Goal: Learn about a topic: Learn about a topic

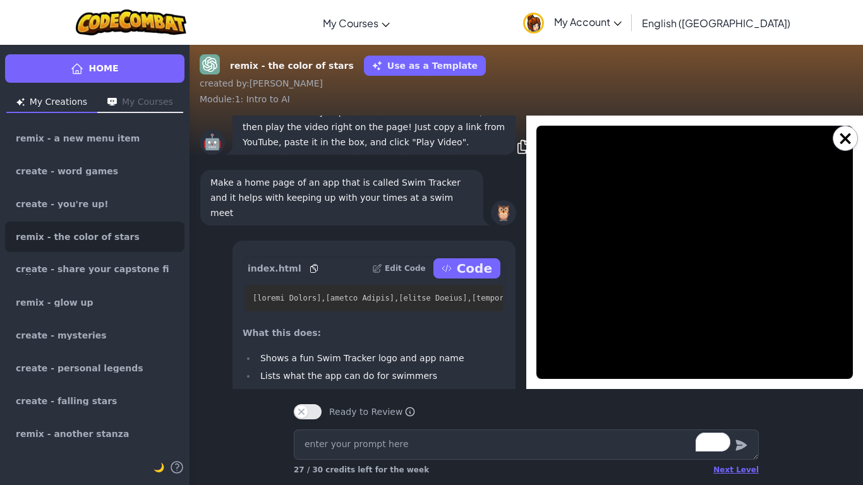
type textarea "x"
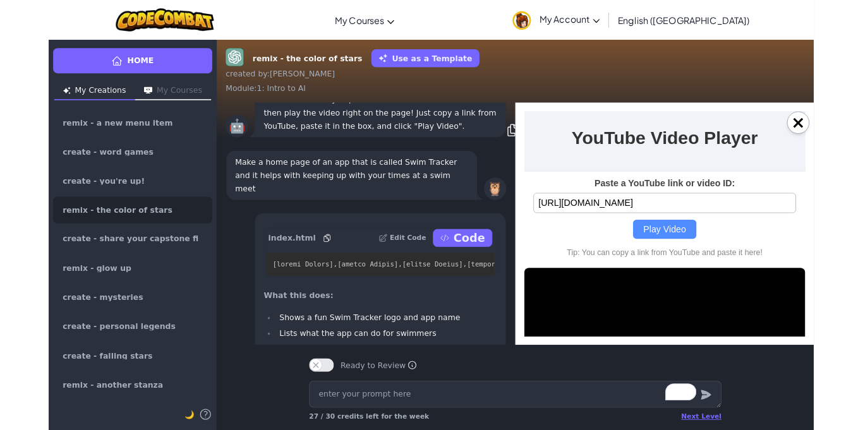
scroll to position [-1755, 0]
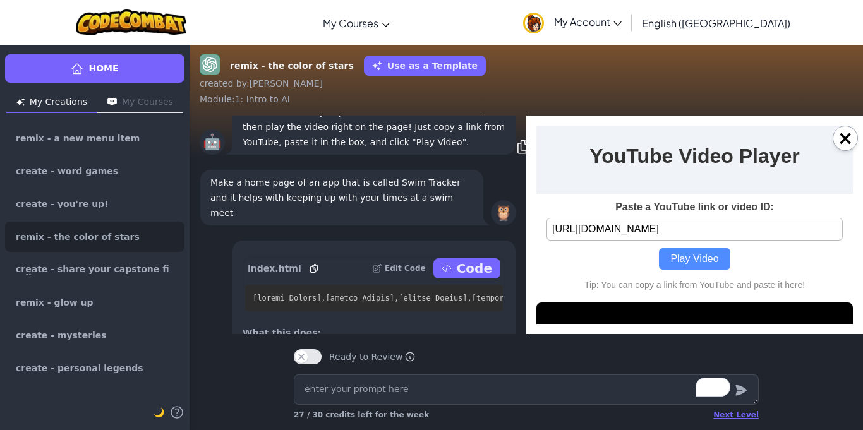
click at [805, 227] on input "[URL][DOMAIN_NAME]" at bounding box center [694, 229] width 296 height 23
click at [809, 232] on input "[URL][DOMAIN_NAME]" at bounding box center [694, 229] width 296 height 23
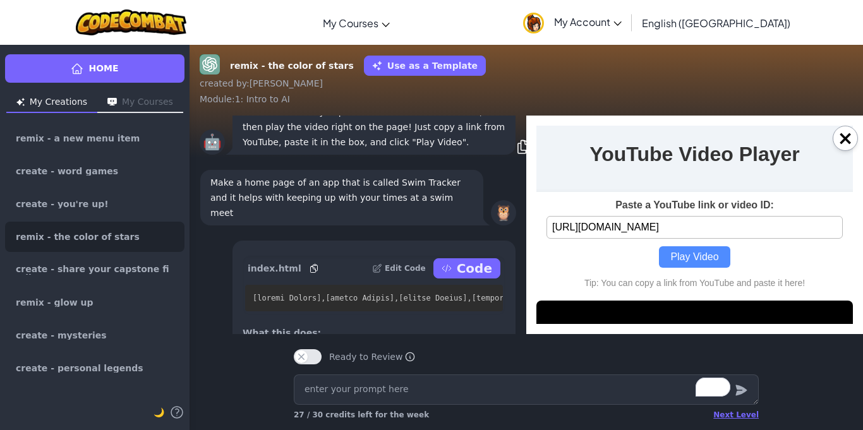
click at [783, 231] on input "[URL][DOMAIN_NAME]" at bounding box center [694, 227] width 296 height 23
click at [770, 232] on input "[URL][DOMAIN_NAME]" at bounding box center [694, 227] width 296 height 23
click at [765, 233] on input "[URL][DOMAIN_NAME]" at bounding box center [694, 227] width 296 height 23
click at [757, 226] on input "[URL][DOMAIN_NAME]" at bounding box center [694, 227] width 296 height 23
click at [759, 232] on input "[URL][DOMAIN_NAME]" at bounding box center [694, 227] width 296 height 23
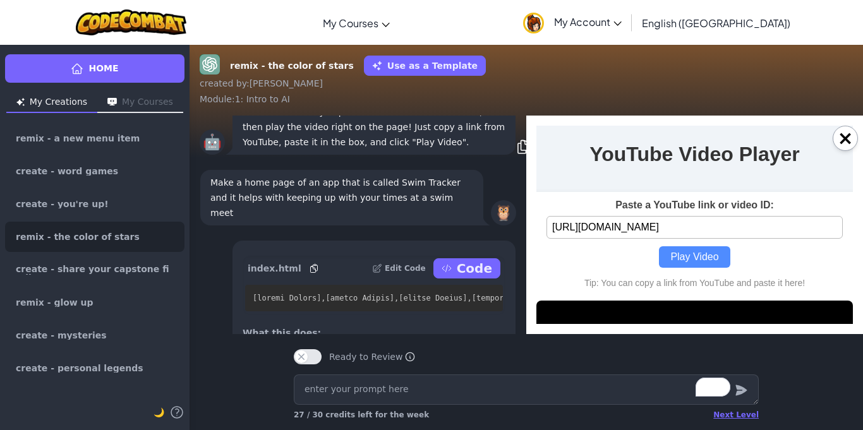
click at [765, 231] on input "[URL][DOMAIN_NAME]" at bounding box center [694, 227] width 296 height 23
click at [774, 227] on input "[URL][DOMAIN_NAME]" at bounding box center [694, 227] width 296 height 23
click at [772, 231] on input "[URL][DOMAIN_NAME]" at bounding box center [694, 227] width 296 height 23
click at [805, 224] on input "[URL][DOMAIN_NAME]" at bounding box center [694, 227] width 296 height 23
click at [807, 225] on input "[URL][DOMAIN_NAME]" at bounding box center [694, 227] width 296 height 23
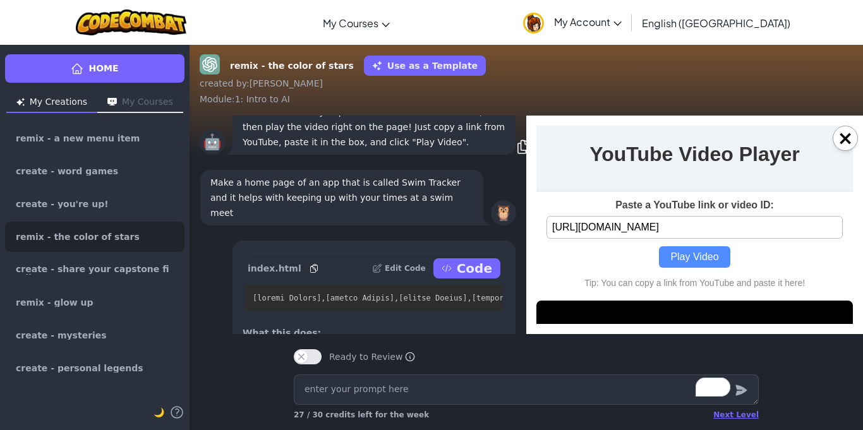
click at [793, 232] on input "[URL][DOMAIN_NAME]" at bounding box center [694, 227] width 296 height 23
click at [752, 229] on input "[URL][DOMAIN_NAME]" at bounding box center [694, 227] width 296 height 23
click at [751, 234] on input "[URL][DOMAIN_NAME]" at bounding box center [694, 227] width 296 height 23
click at [753, 234] on input "[URL][DOMAIN_NAME]" at bounding box center [694, 227] width 296 height 23
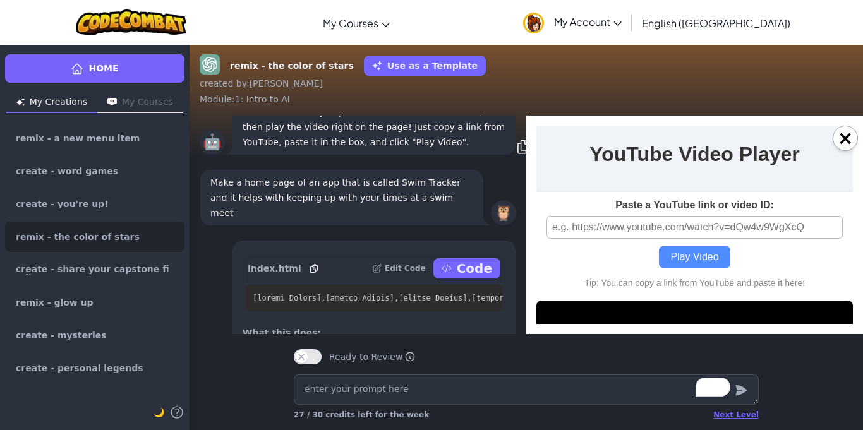
paste input "[URL][DOMAIN_NAME]"
type input "[URL][DOMAIN_NAME]"
click at [690, 256] on button "Play Video" at bounding box center [694, 256] width 71 height 21
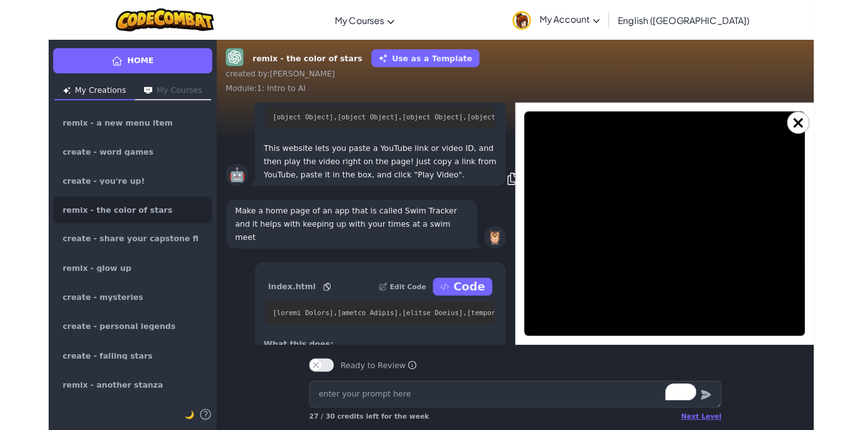
scroll to position [-1700, 0]
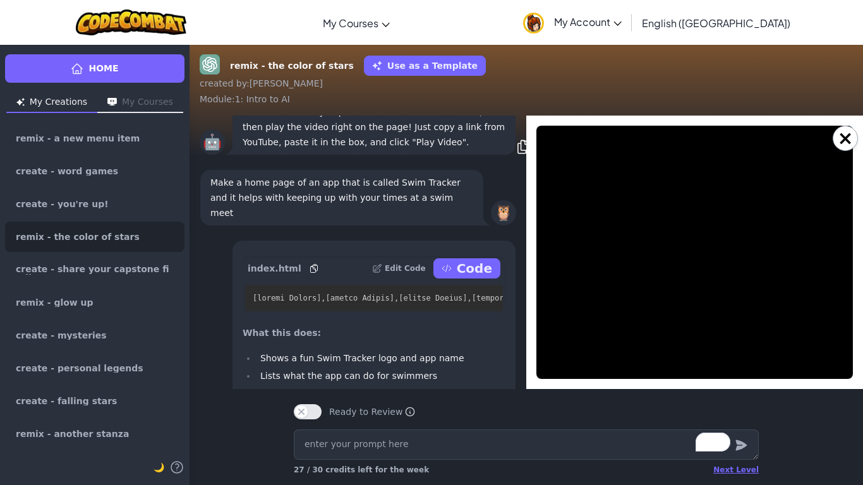
click at [853, 379] on iframe at bounding box center [694, 252] width 316 height 253
type textarea "x"
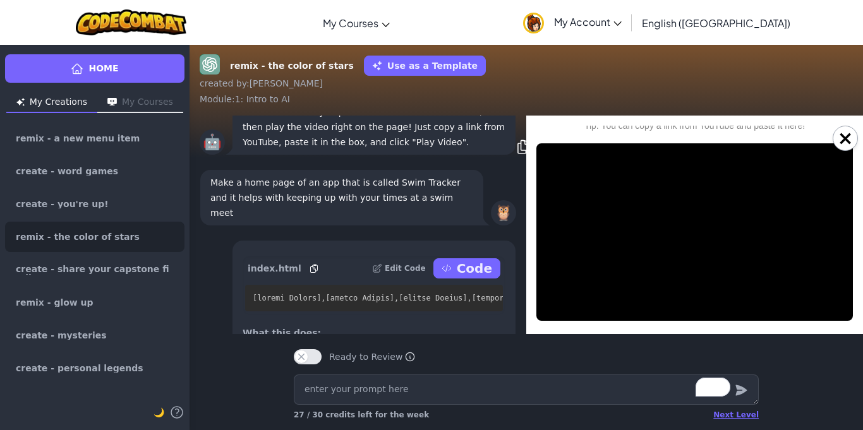
scroll to position [0, 0]
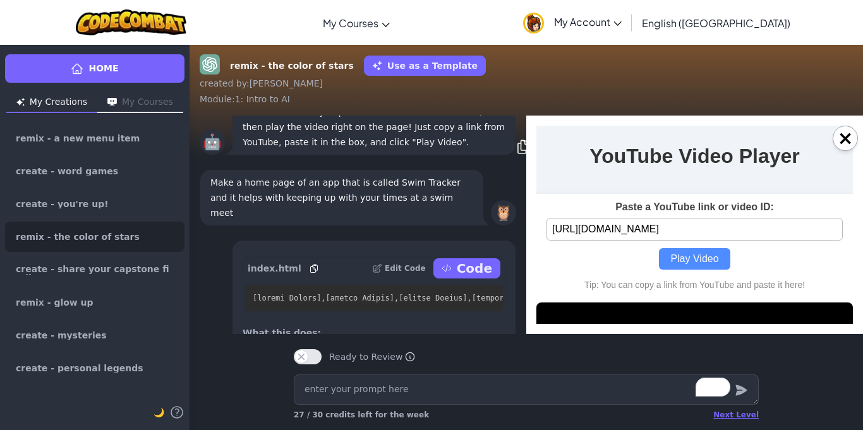
click at [855, 149] on div "×" at bounding box center [694, 225] width 337 height 219
click at [802, 234] on input "[URL][DOMAIN_NAME]" at bounding box center [694, 229] width 296 height 23
click at [806, 234] on input "[URL][DOMAIN_NAME]" at bounding box center [694, 229] width 296 height 23
click at [801, 232] on input "[URL][DOMAIN_NAME]" at bounding box center [694, 229] width 296 height 23
paste input "[URL][DOMAIN_NAME]"
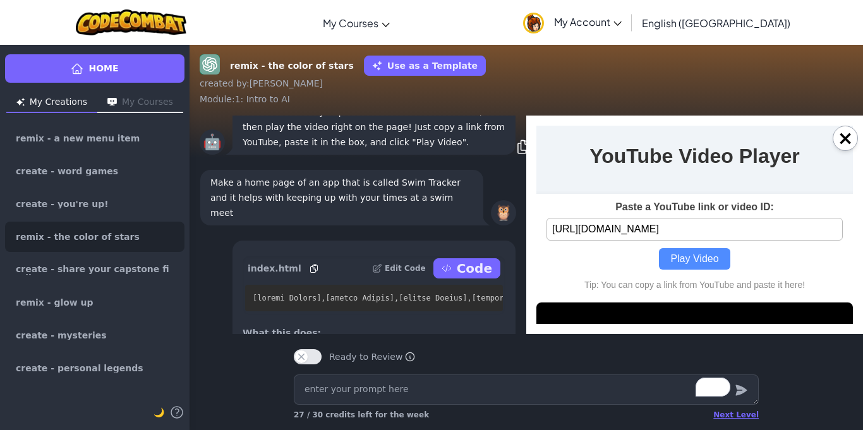
scroll to position [0, 68]
type input "[URL][DOMAIN_NAME]"
click at [702, 269] on button "Play Video" at bounding box center [694, 258] width 71 height 21
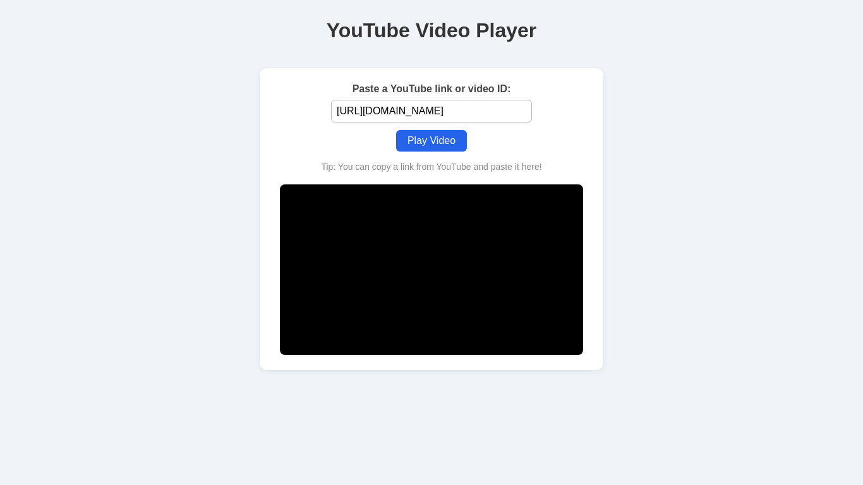
scroll to position [-1700, 0]
type textarea "x"
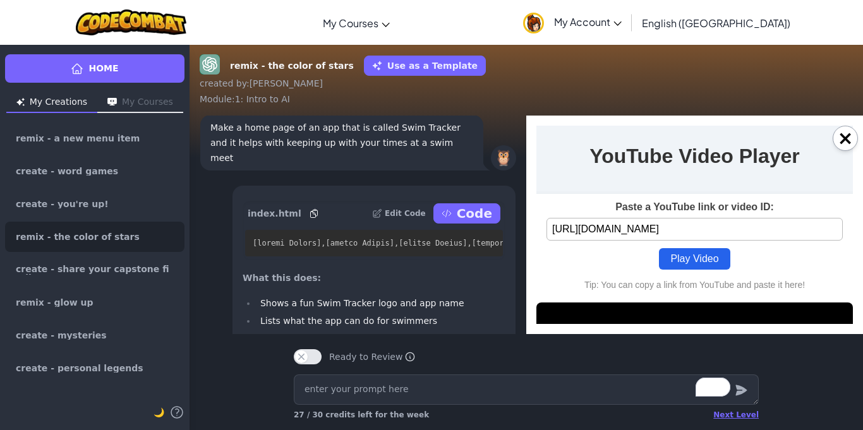
scroll to position [-1755, 0]
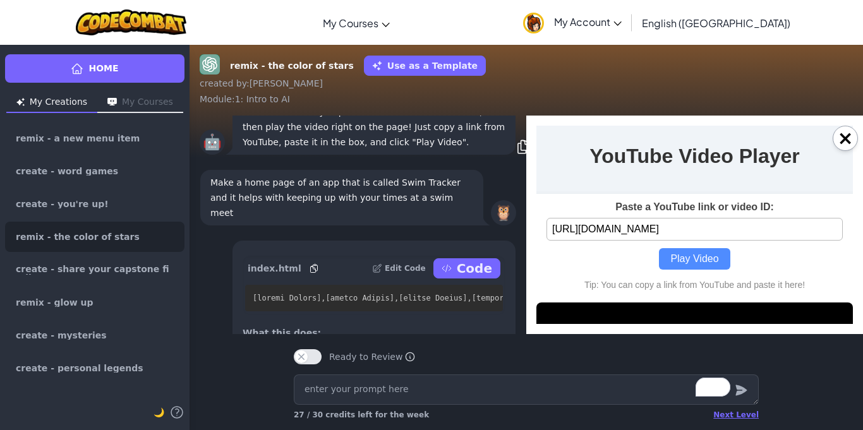
click at [790, 234] on input "[URL][DOMAIN_NAME]" at bounding box center [694, 229] width 296 height 23
click at [796, 234] on input "[URL][DOMAIN_NAME]" at bounding box center [694, 229] width 296 height 23
click at [796, 231] on input "[URL][DOMAIN_NAME]" at bounding box center [694, 229] width 296 height 23
click at [777, 234] on input "[URL][DOMAIN_NAME]" at bounding box center [694, 229] width 296 height 23
click at [777, 231] on input "[URL][DOMAIN_NAME]" at bounding box center [694, 229] width 296 height 23
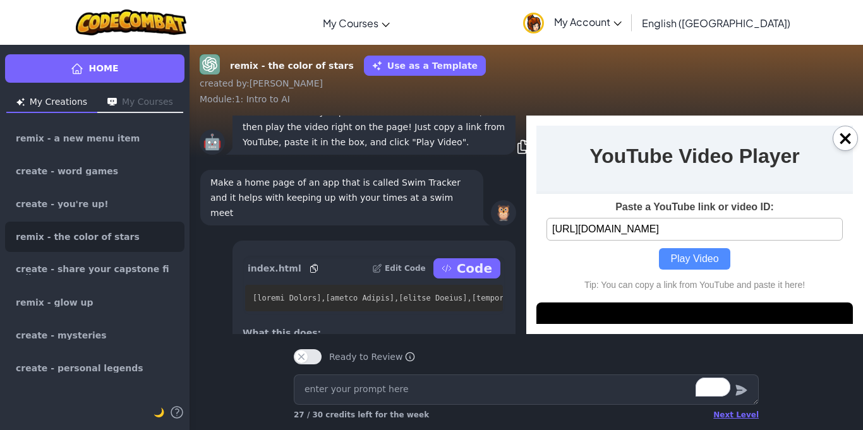
click at [772, 229] on input "[URL][DOMAIN_NAME]" at bounding box center [694, 229] width 296 height 23
paste input "[URL][DOMAIN_NAME]"
type input "[URL][DOMAIN_NAME]"
click at [694, 257] on button "Play Video" at bounding box center [694, 258] width 71 height 21
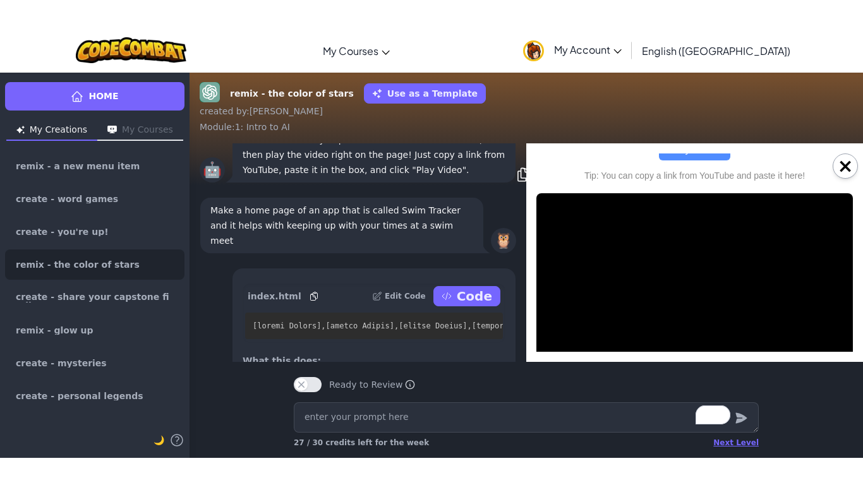
scroll to position [167, 0]
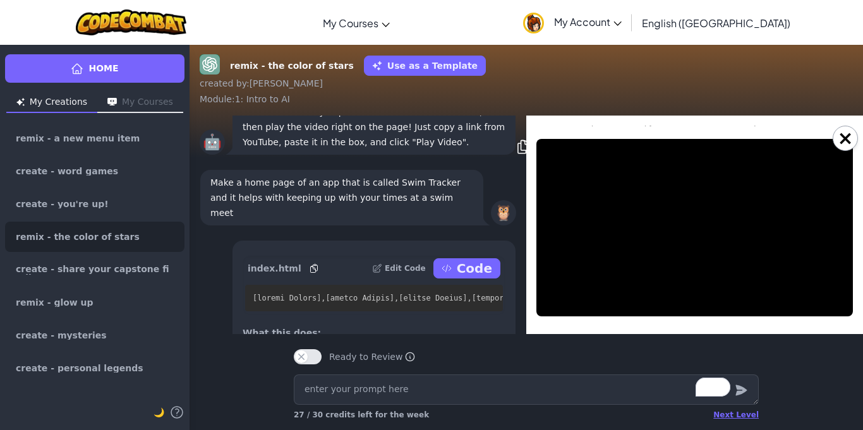
click at [825, 352] on div "remix - the color of stars Use as a Template created by : [PERSON_NAME] : 1: In…" at bounding box center [525, 237] width 673 height 386
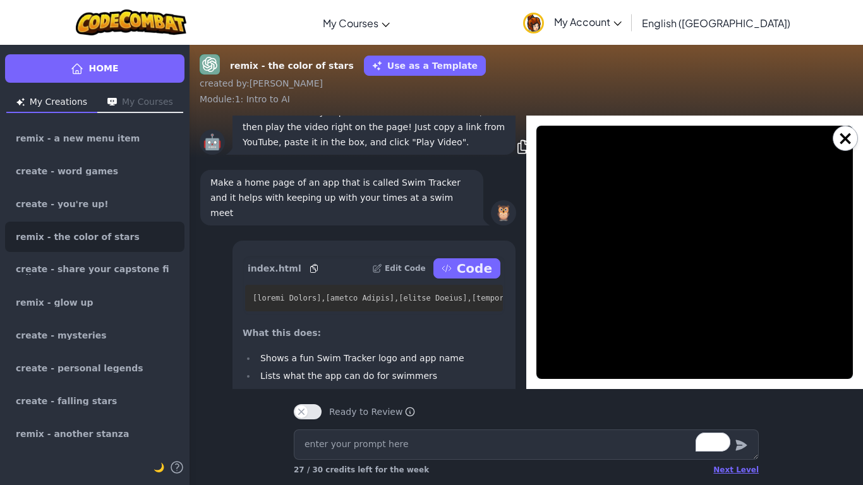
scroll to position [0, 0]
type textarea "x"
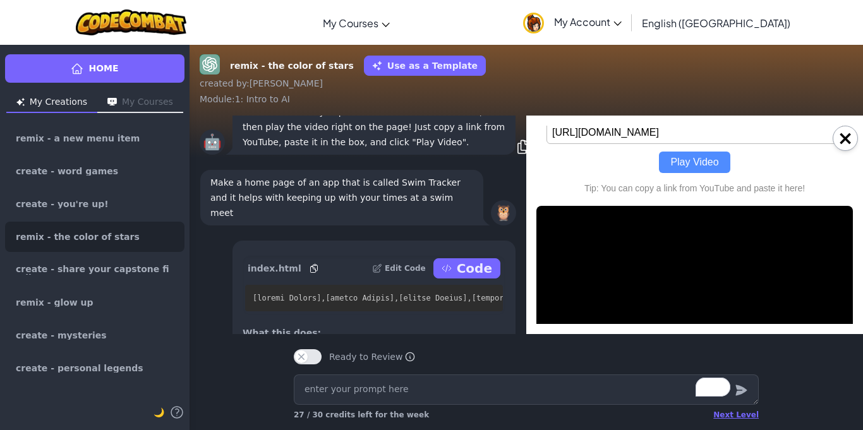
scroll to position [167, 0]
